Goal: Find specific page/section: Find specific page/section

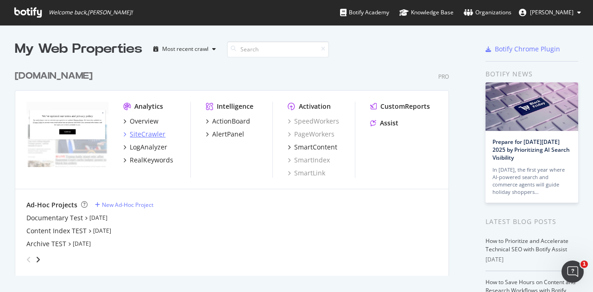
click at [125, 133] on icon "grid" at bounding box center [124, 134] width 3 height 5
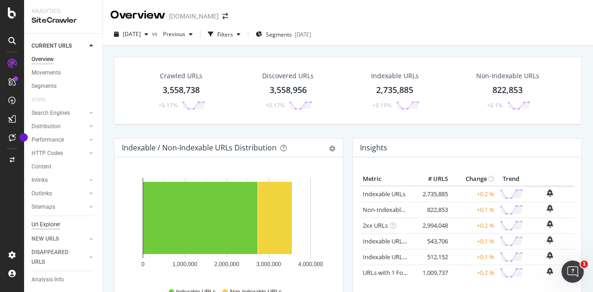
click at [49, 224] on div "Url Explorer" at bounding box center [46, 225] width 29 height 10
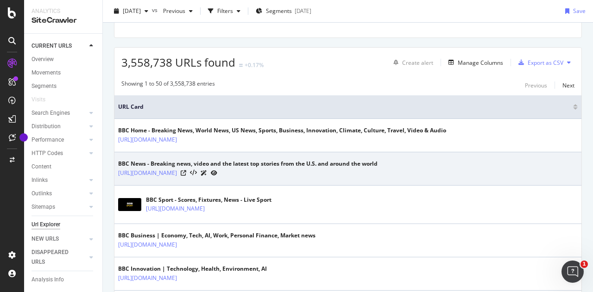
scroll to position [139, 0]
